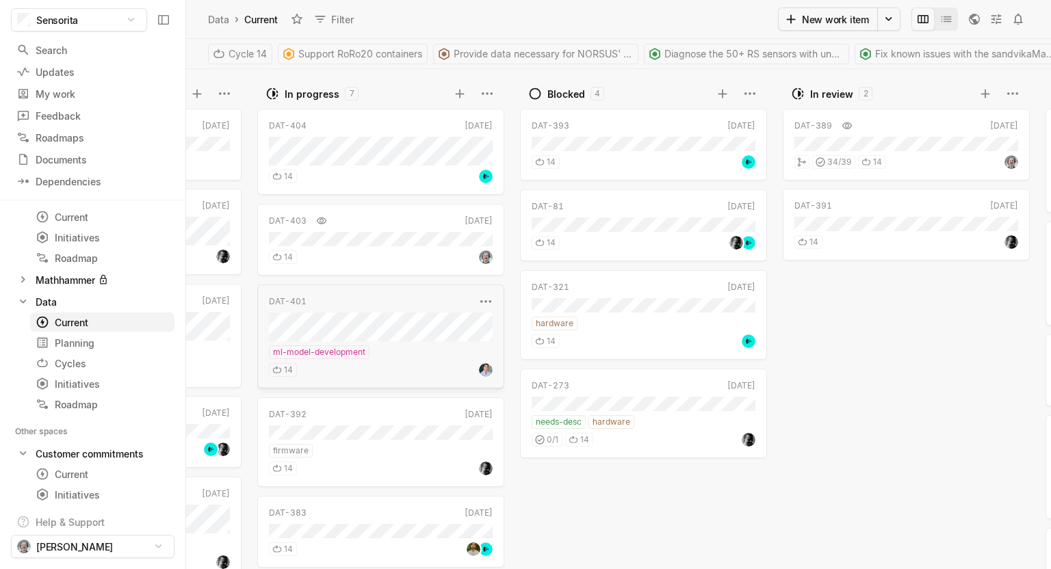
scroll to position [0, 250]
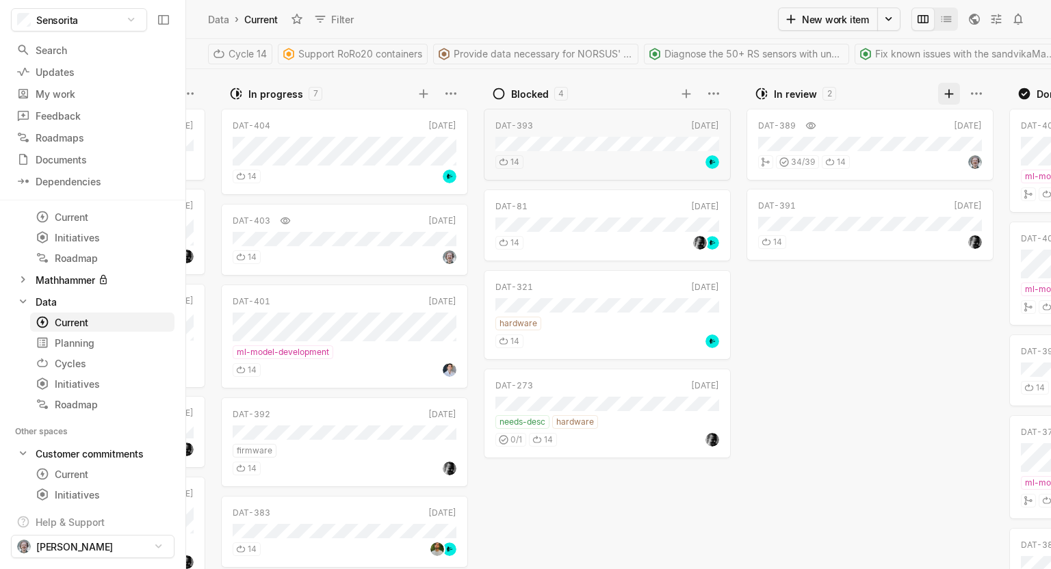
click at [947, 97] on icon at bounding box center [949, 94] width 14 height 14
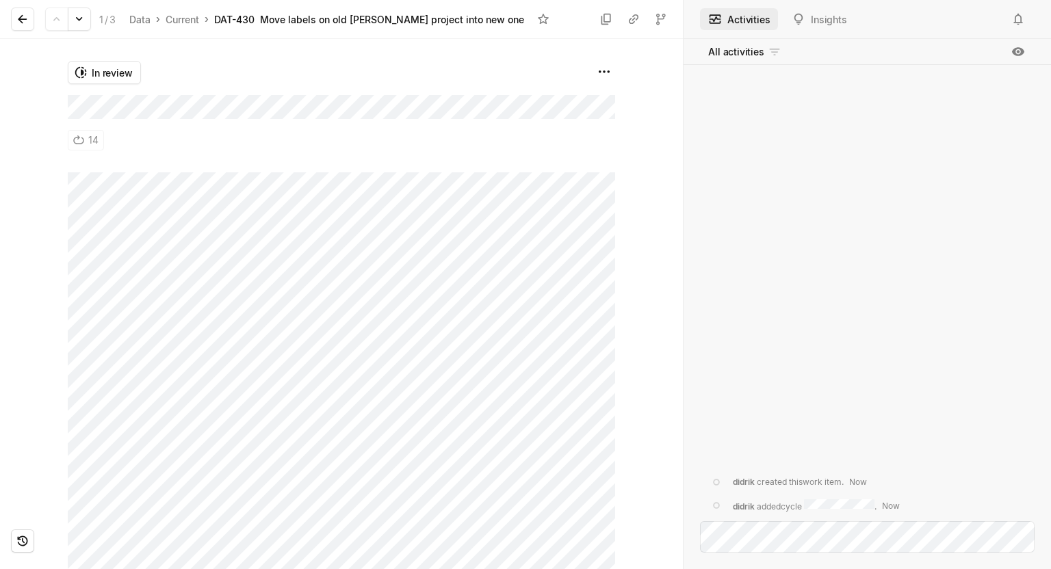
scroll to position [69, 0]
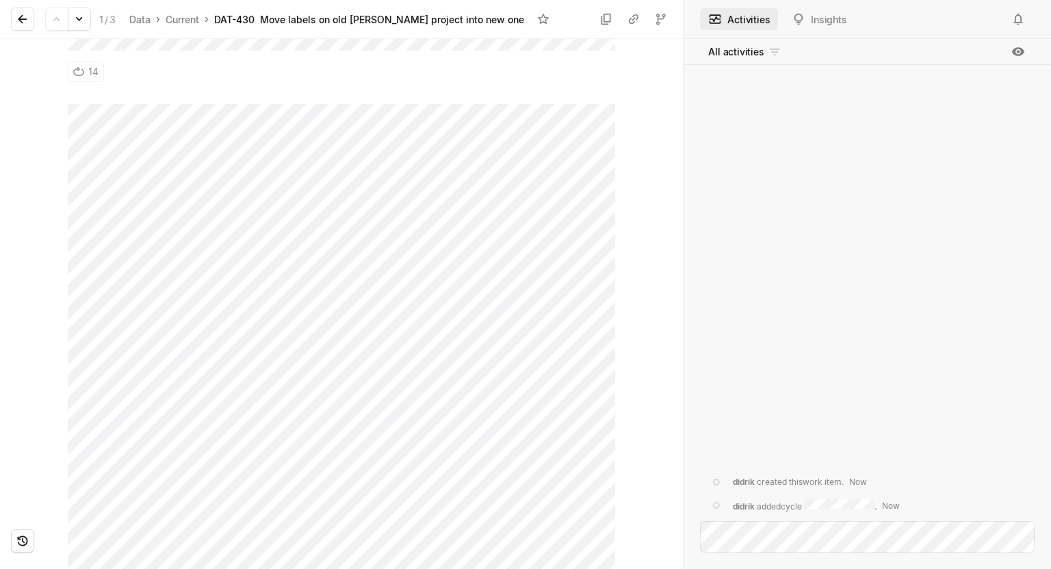
click at [200, 73] on div "In review 14" at bounding box center [341, 37] width 547 height 133
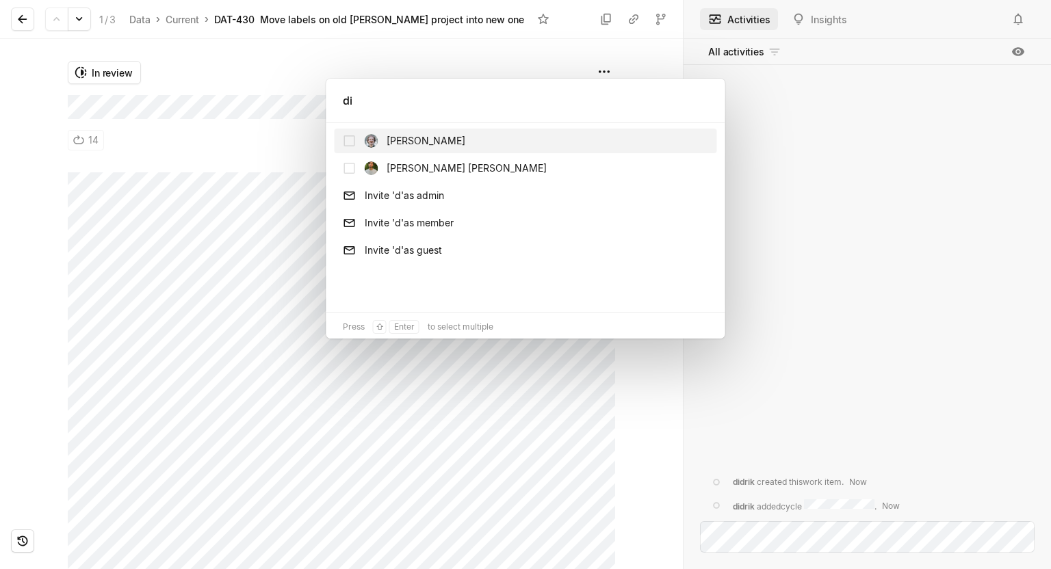
type input "did"
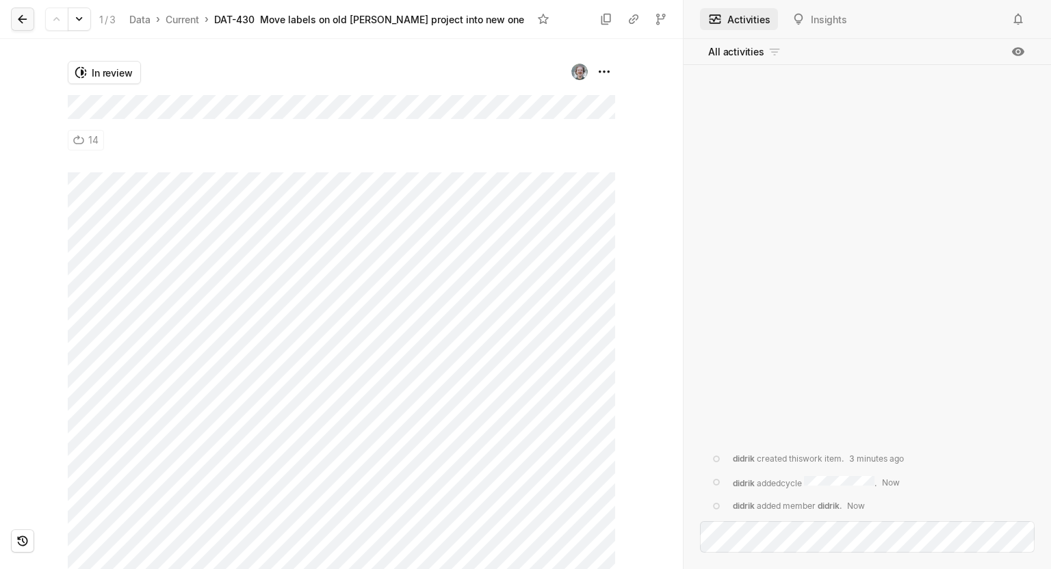
click at [16, 21] on icon at bounding box center [23, 19] width 14 height 14
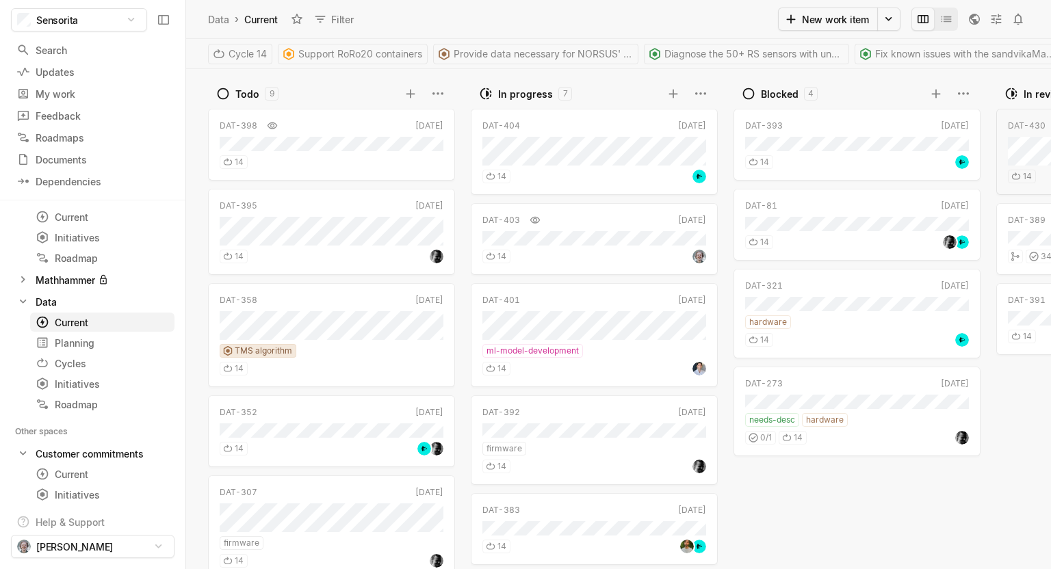
scroll to position [0, 250]
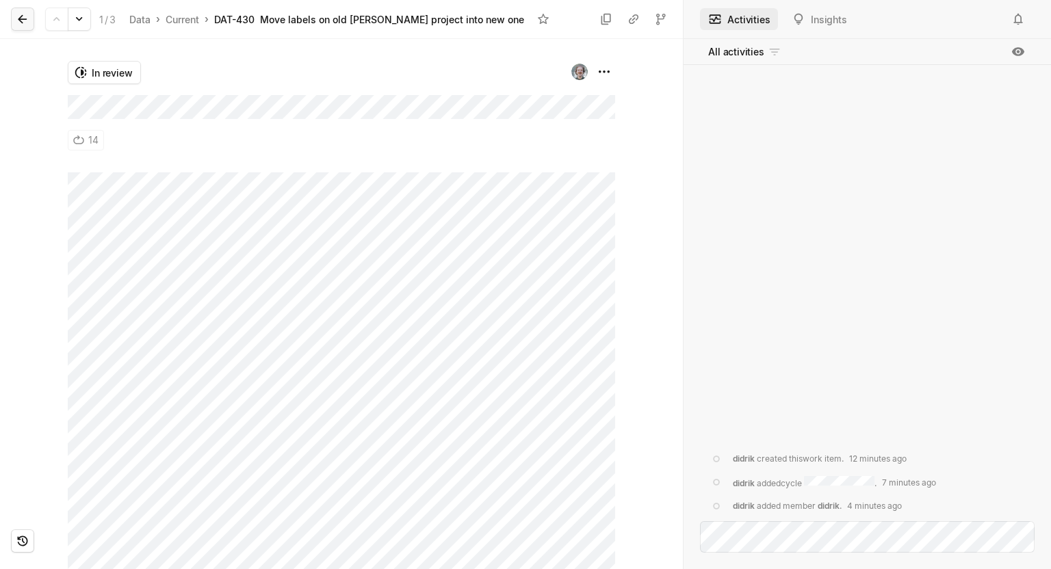
click at [29, 18] on icon at bounding box center [23, 19] width 14 height 14
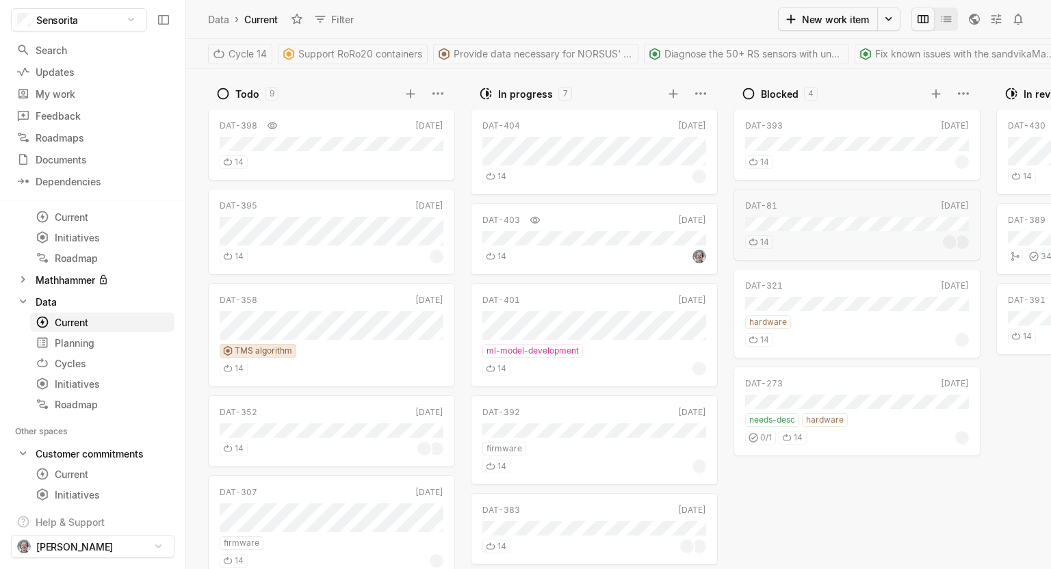
scroll to position [0, 250]
